Goal: Understand process/instructions: Learn about a topic

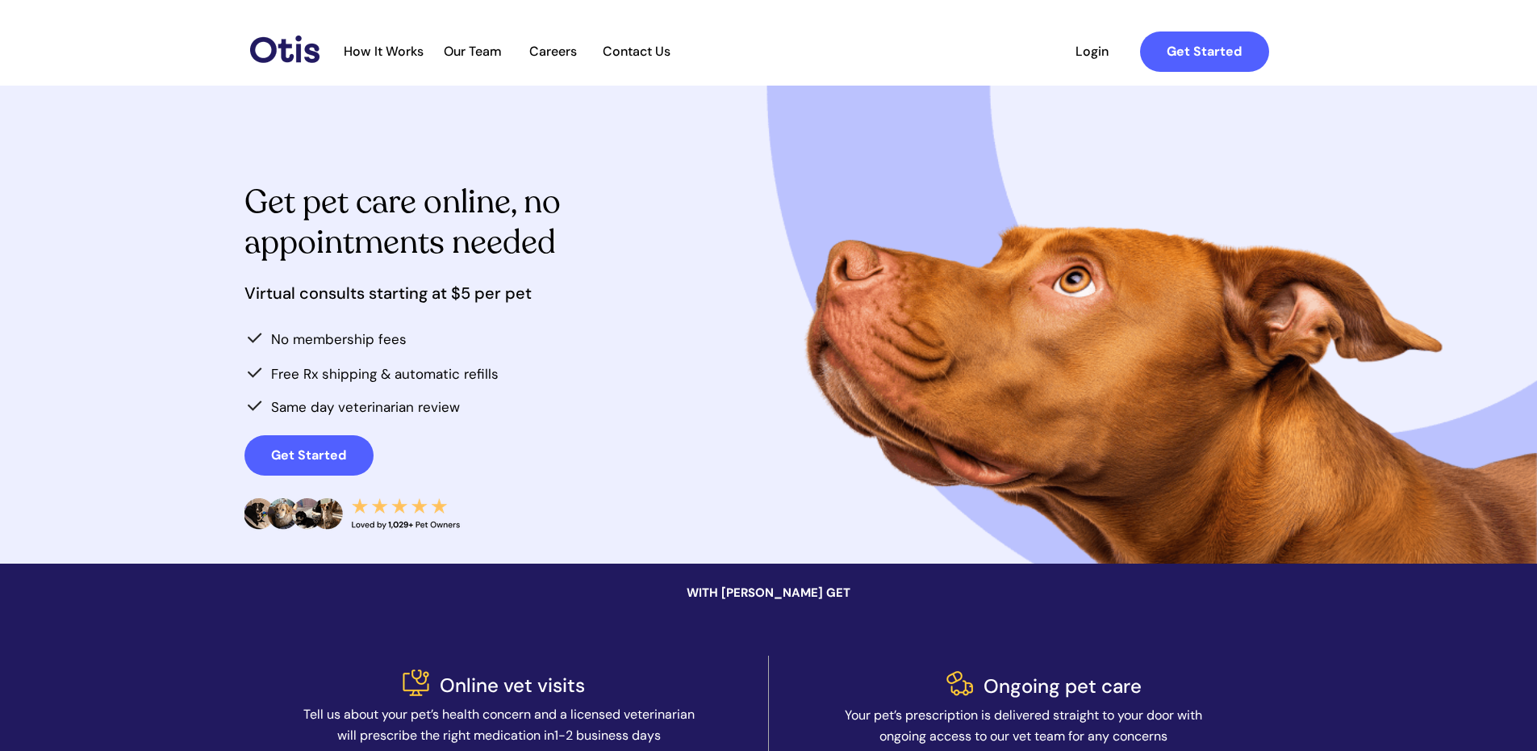
click at [408, 53] on span "How It Works" at bounding box center [384, 51] width 96 height 15
click at [370, 51] on span "How It Works" at bounding box center [384, 51] width 96 height 15
click at [380, 48] on span "How It Works" at bounding box center [384, 51] width 96 height 15
click at [331, 448] on strong "Get Started" at bounding box center [308, 454] width 75 height 17
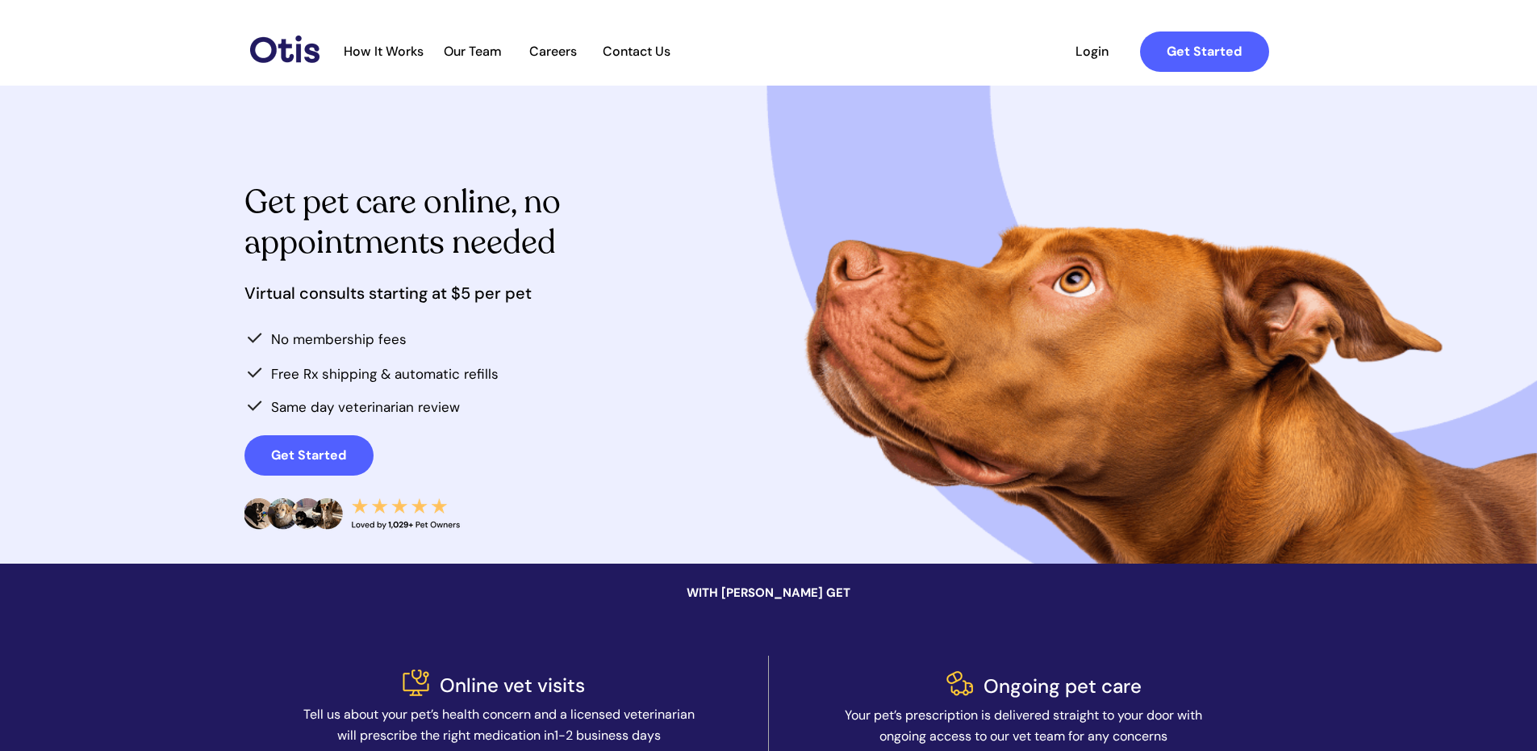
click at [398, 51] on span "How It Works" at bounding box center [384, 51] width 96 height 15
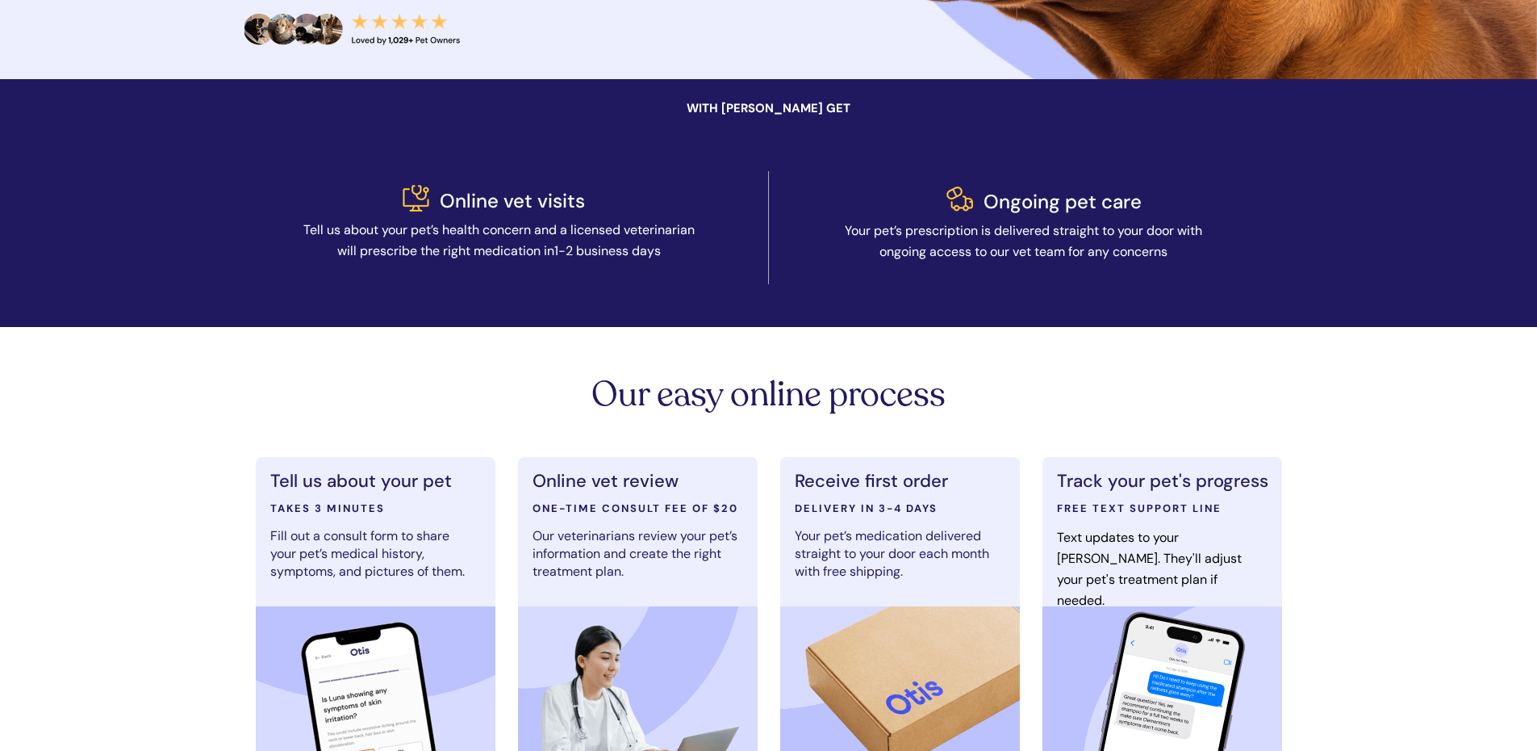
click at [366, 239] on span "Tell us about your pet’s health concern and a licensed veterinarian will prescr…" at bounding box center [498, 240] width 391 height 38
click at [374, 249] on span "Tell us about your pet’s health concern and a licensed veterinarian will prescr…" at bounding box center [498, 240] width 391 height 38
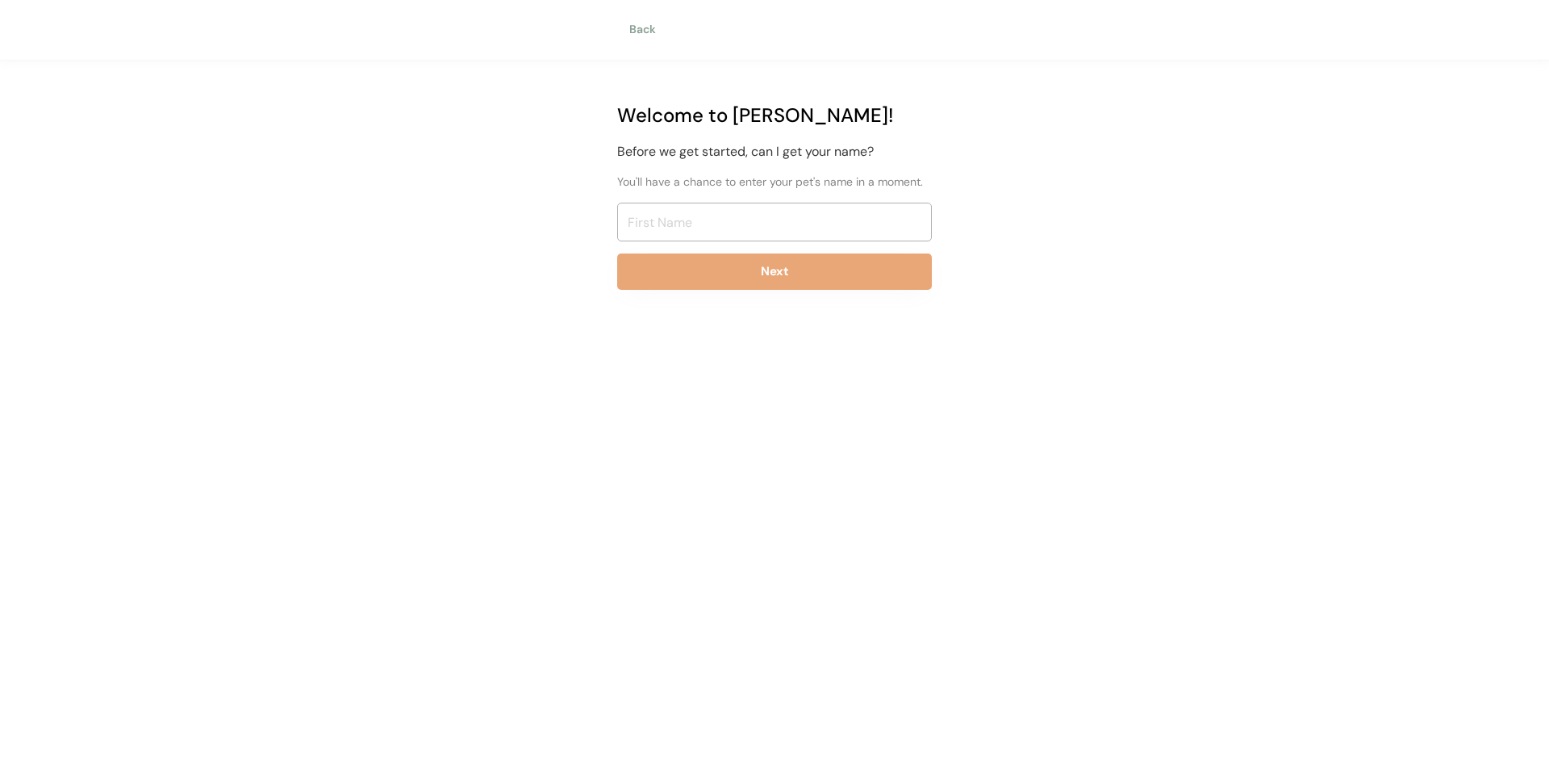
click at [643, 28] on div "Back" at bounding box center [647, 30] width 36 height 16
